Goal: Browse casually

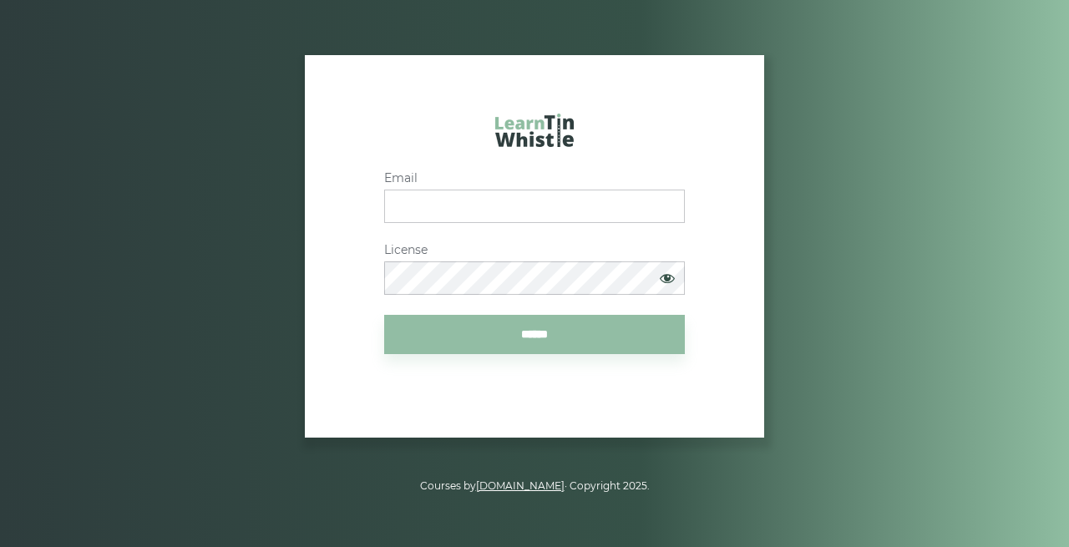
click at [691, 29] on div "Menu Course login Email License ****** Courses by LearnTinWhistle.com · Copyrig…" at bounding box center [534, 273] width 1069 height 547
